Goal: Information Seeking & Learning: Understand process/instructions

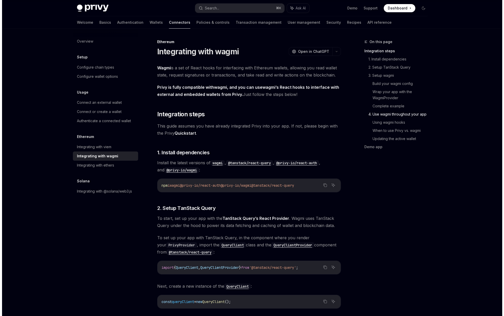
scroll to position [1145, 0]
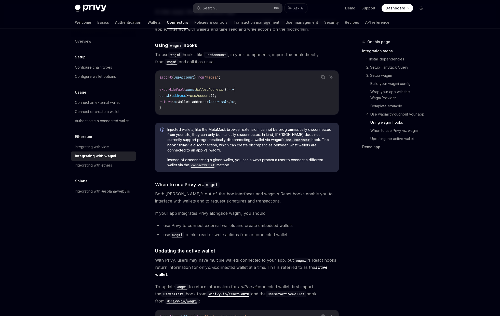
click at [238, 6] on button "Search... ⌘ K" at bounding box center [237, 8] width 89 height 9
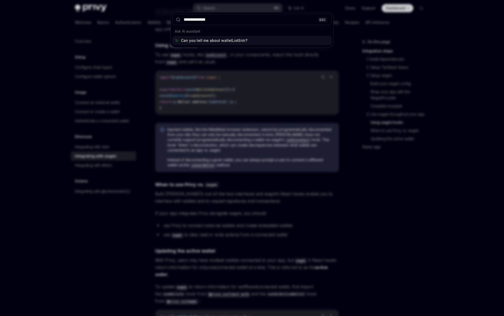
type input "**********"
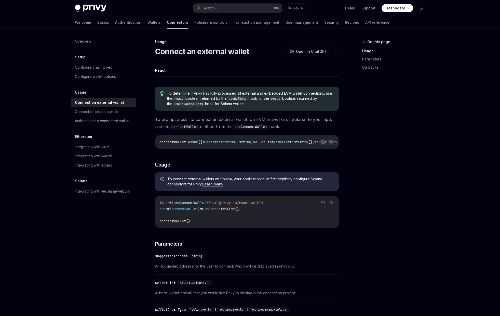
drag, startPoint x: 255, startPoint y: 148, endPoint x: 275, endPoint y: 148, distance: 20.1
click at [275, 148] on div "connectWallet : async ({ suggestedAddress ?: string , walletList ?: WalletListE…" at bounding box center [246, 141] width 183 height 13
click at [229, 10] on button "Search... ⌘ K" at bounding box center [237, 8] width 89 height 9
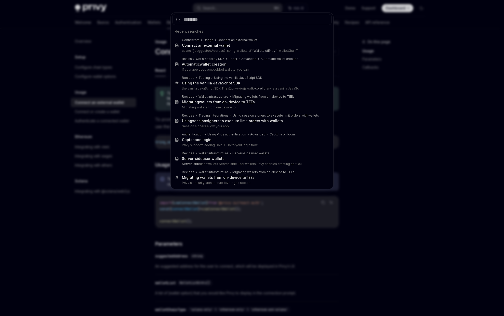
click at [159, 83] on div "Recent searches Connectors Usage Connect an external wallet Connect an external…" at bounding box center [252, 158] width 504 height 316
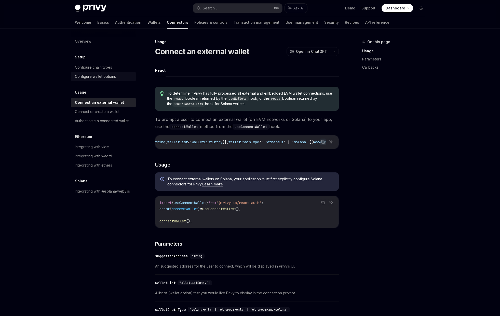
click at [119, 78] on div "Configure wallet options" at bounding box center [104, 76] width 58 height 6
type textarea "*"
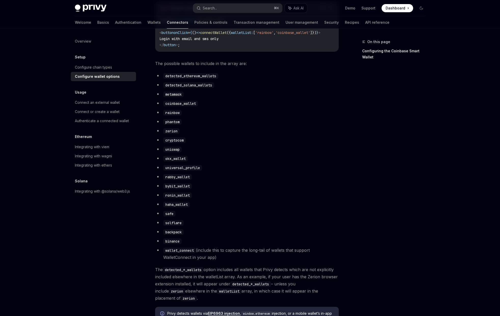
scroll to position [273, 0]
